Goal: Transaction & Acquisition: Purchase product/service

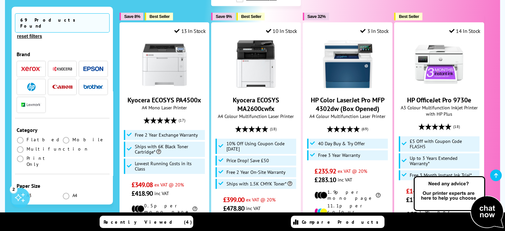
scroll to position [492, 0]
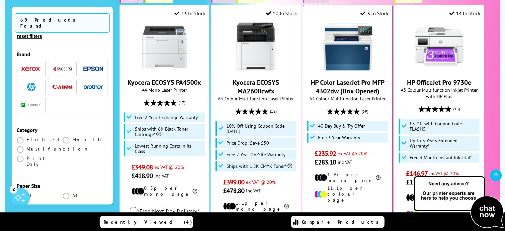
click at [354, 78] on link "HP Color LaserJet Pro MFP 4302dw (Box Opened)" at bounding box center [348, 86] width 74 height 17
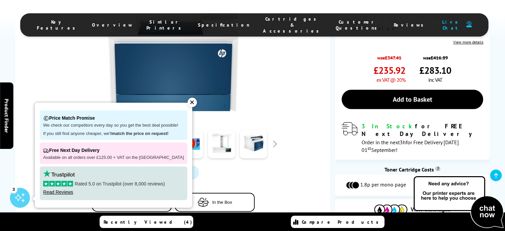
scroll to position [221, 0]
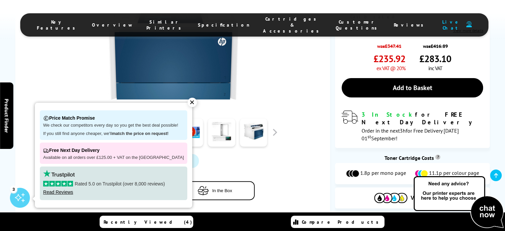
click at [188, 101] on div "✕" at bounding box center [192, 102] width 9 height 9
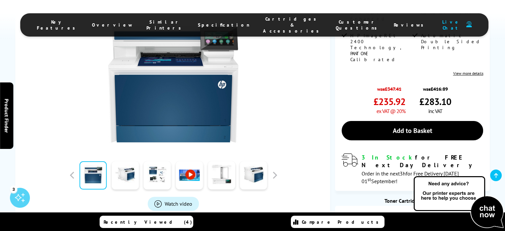
scroll to position [190, 0]
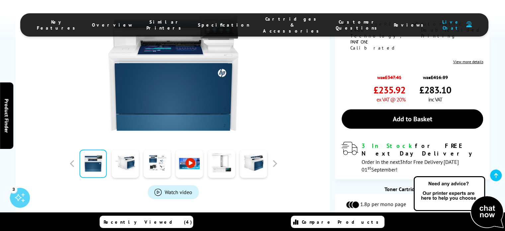
click at [294, 93] on div at bounding box center [173, 65] width 296 height 150
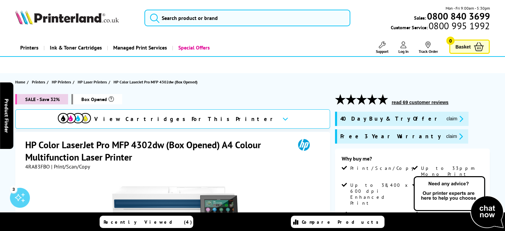
scroll to position [56, 0]
